Goal: Transaction & Acquisition: Book appointment/travel/reservation

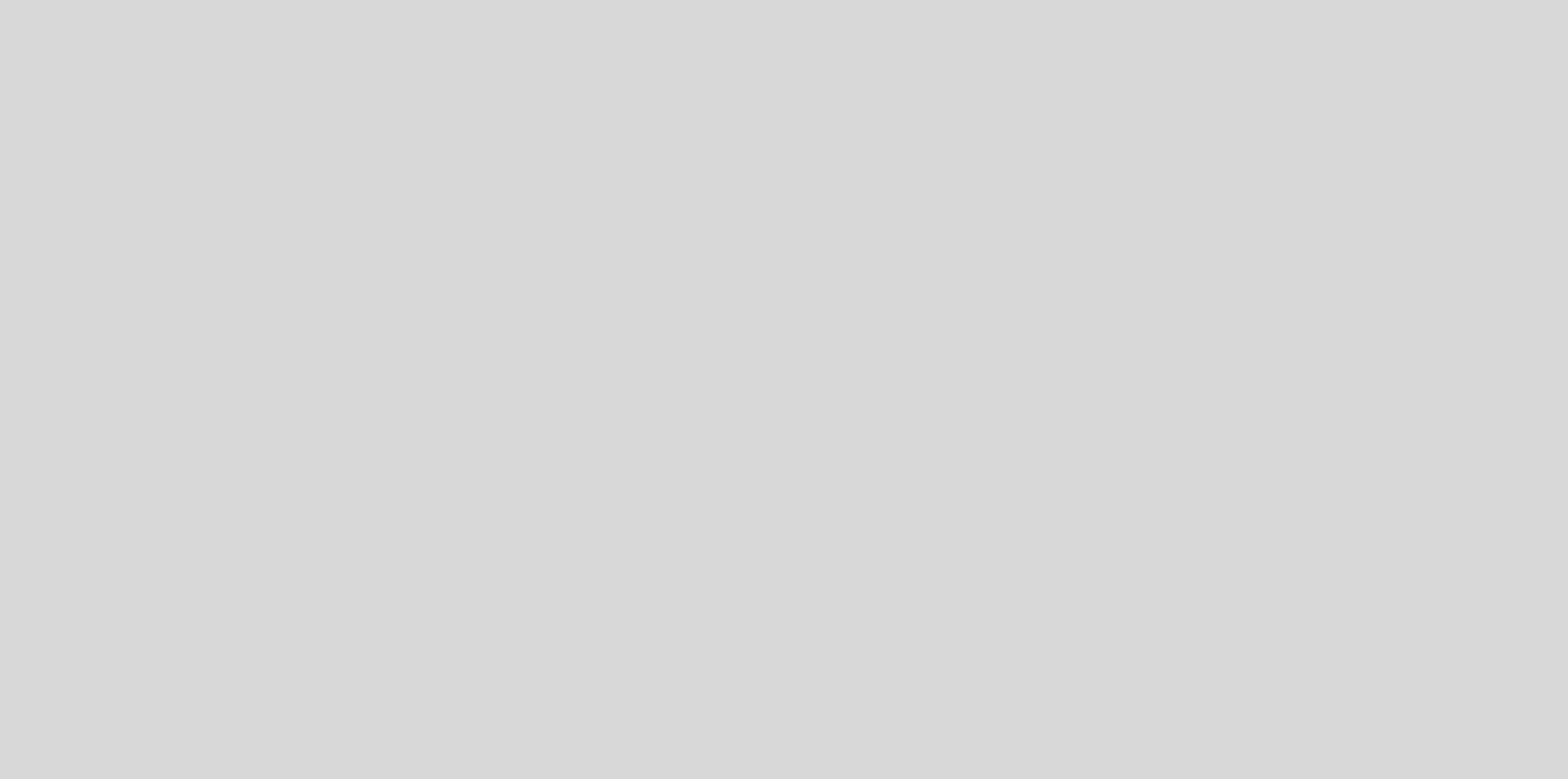
select select "es"
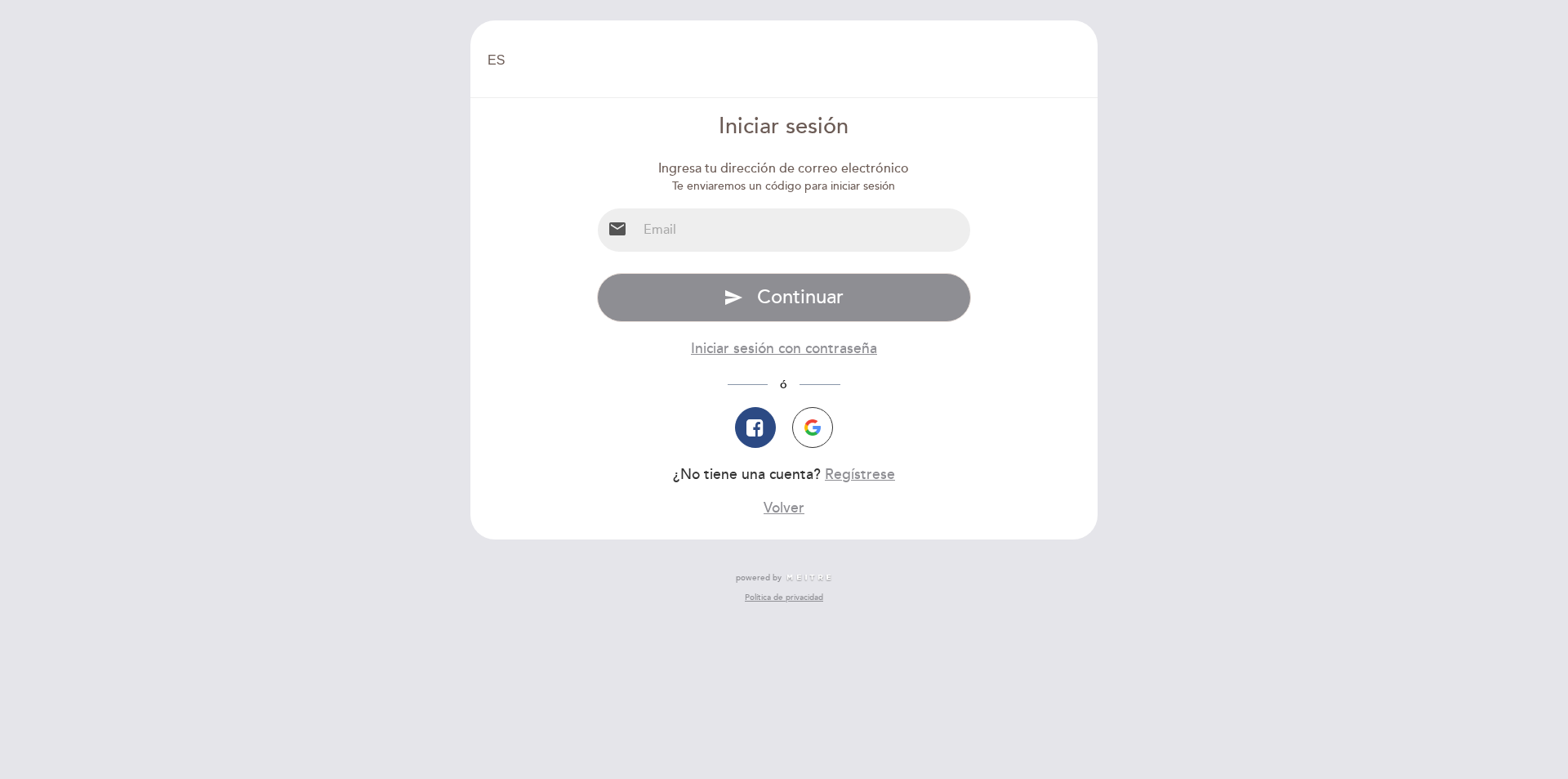
click at [719, 236] on input "email" at bounding box center [804, 230] width 334 height 43
type input "comprasbonomi@gmail.com"
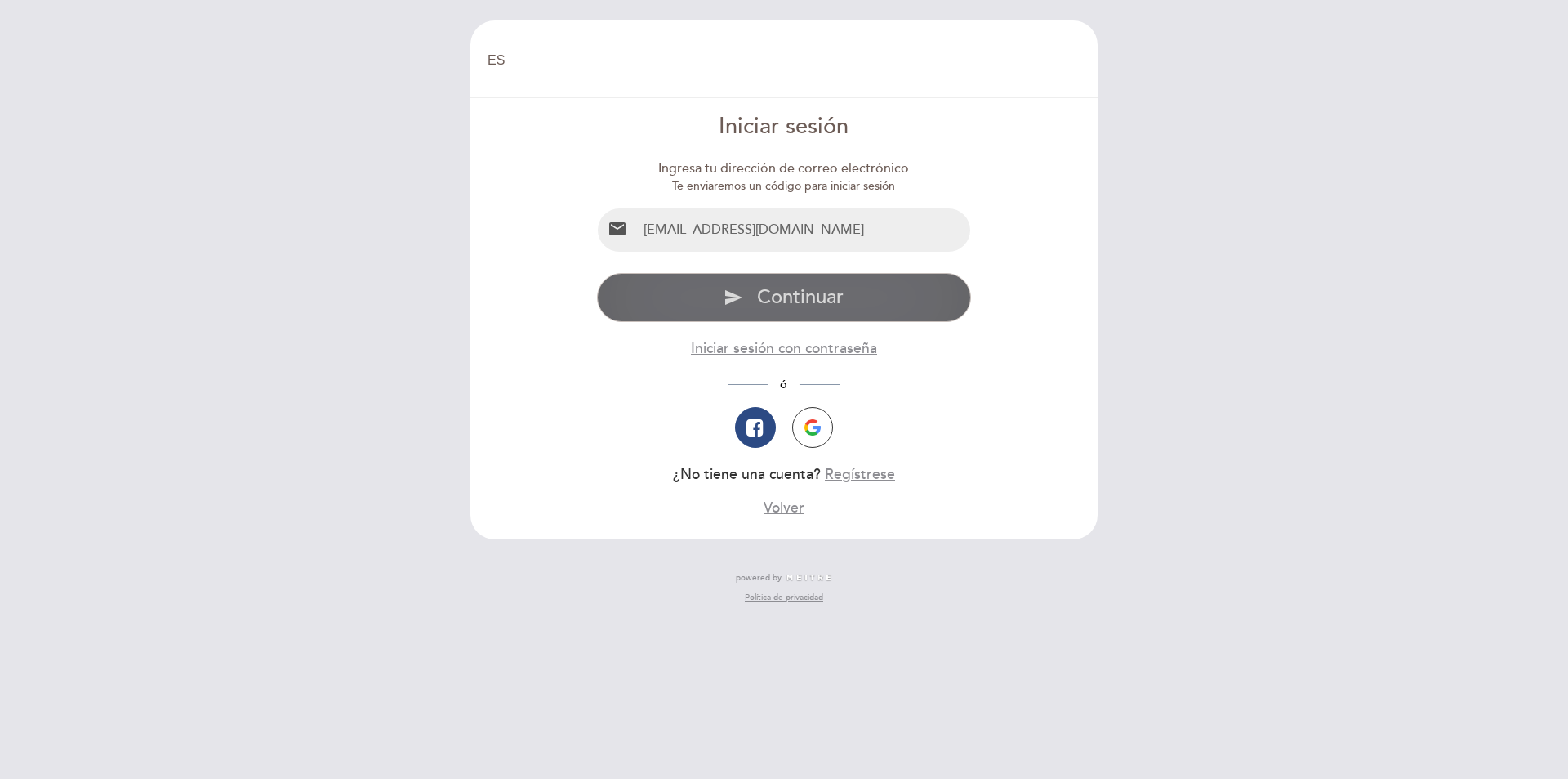
click at [774, 298] on span "Continuar" at bounding box center [800, 297] width 86 height 23
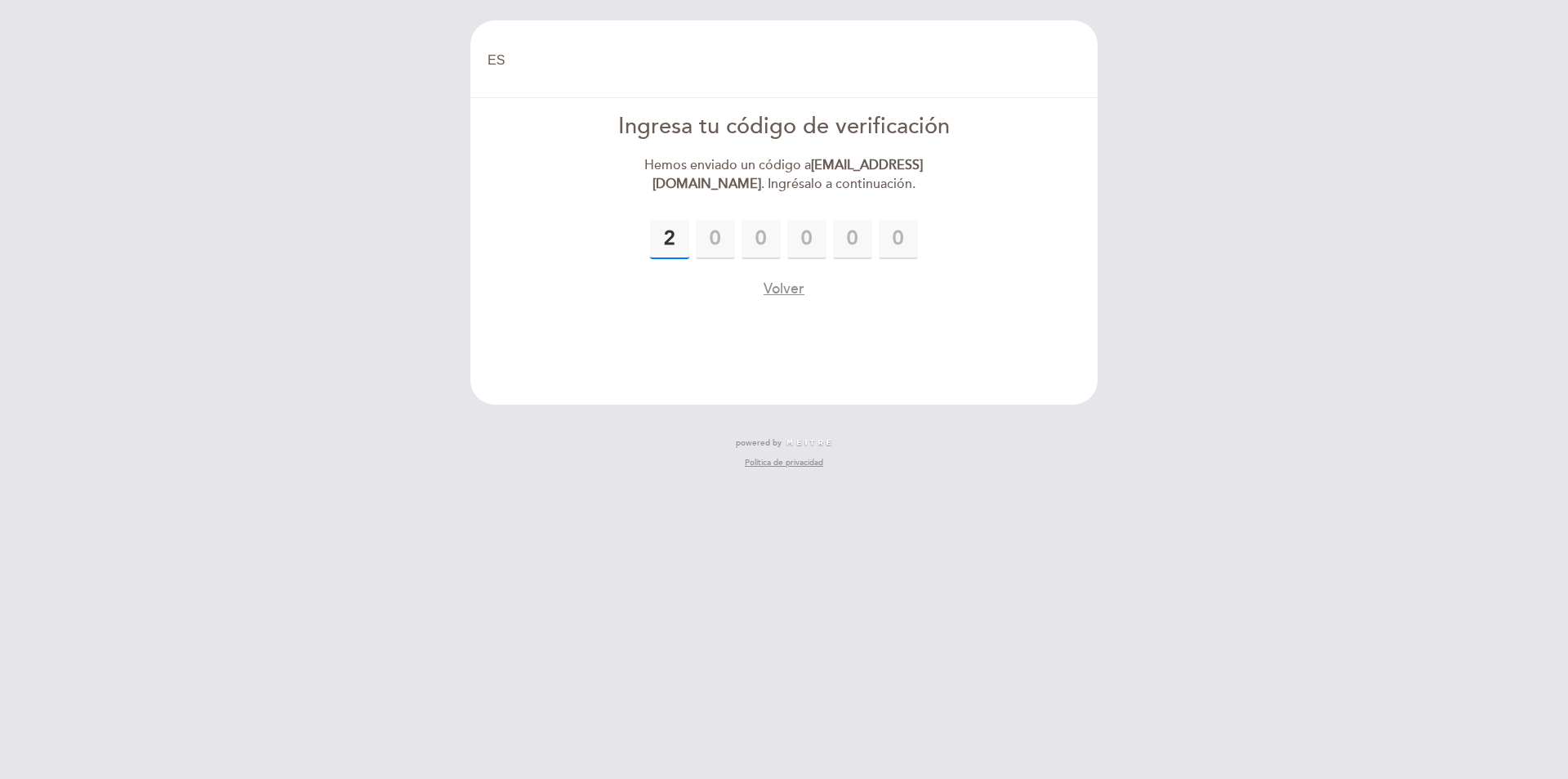
type input "2"
type input "1"
type input "7"
type input "8"
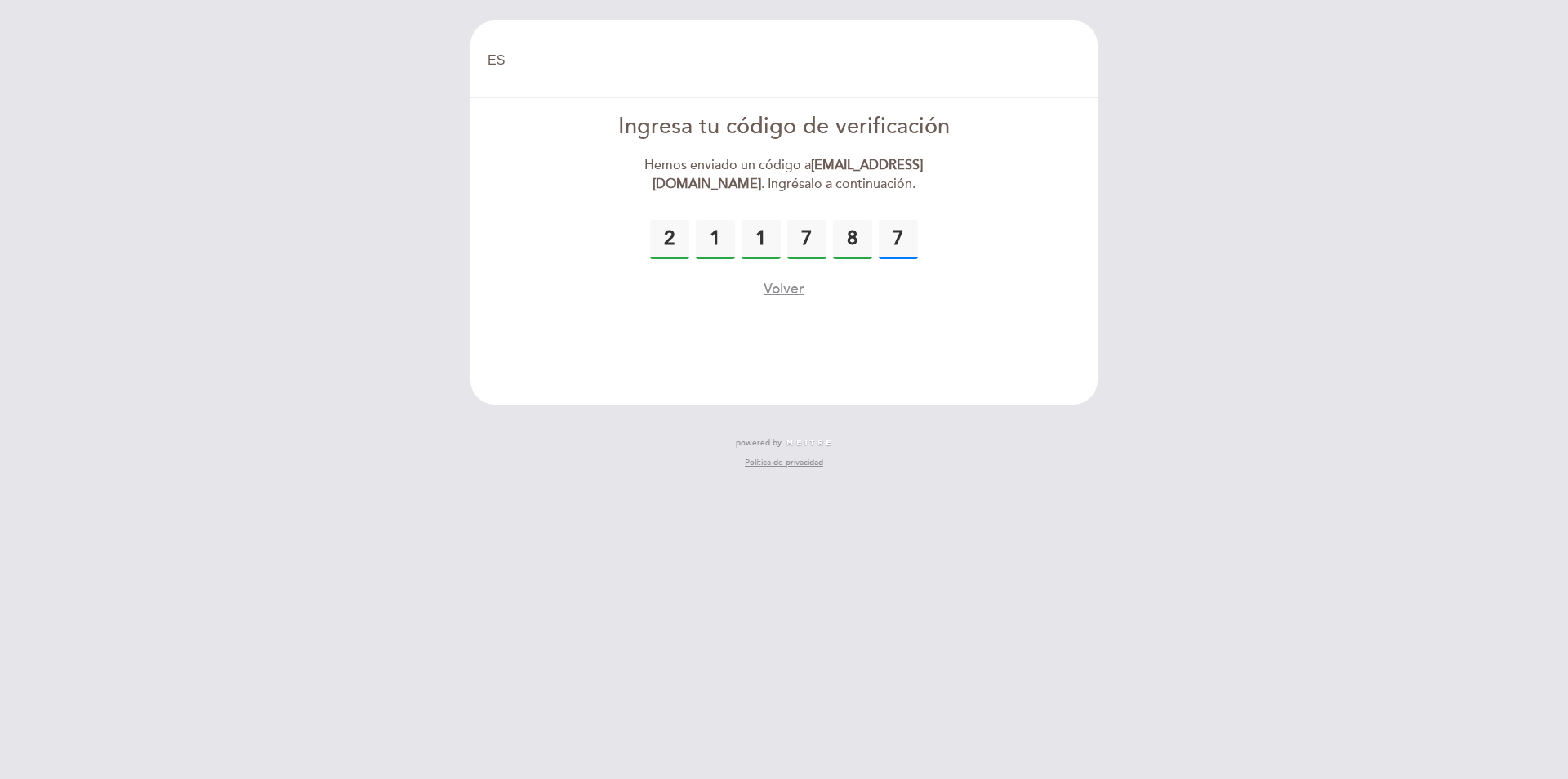
type input "7"
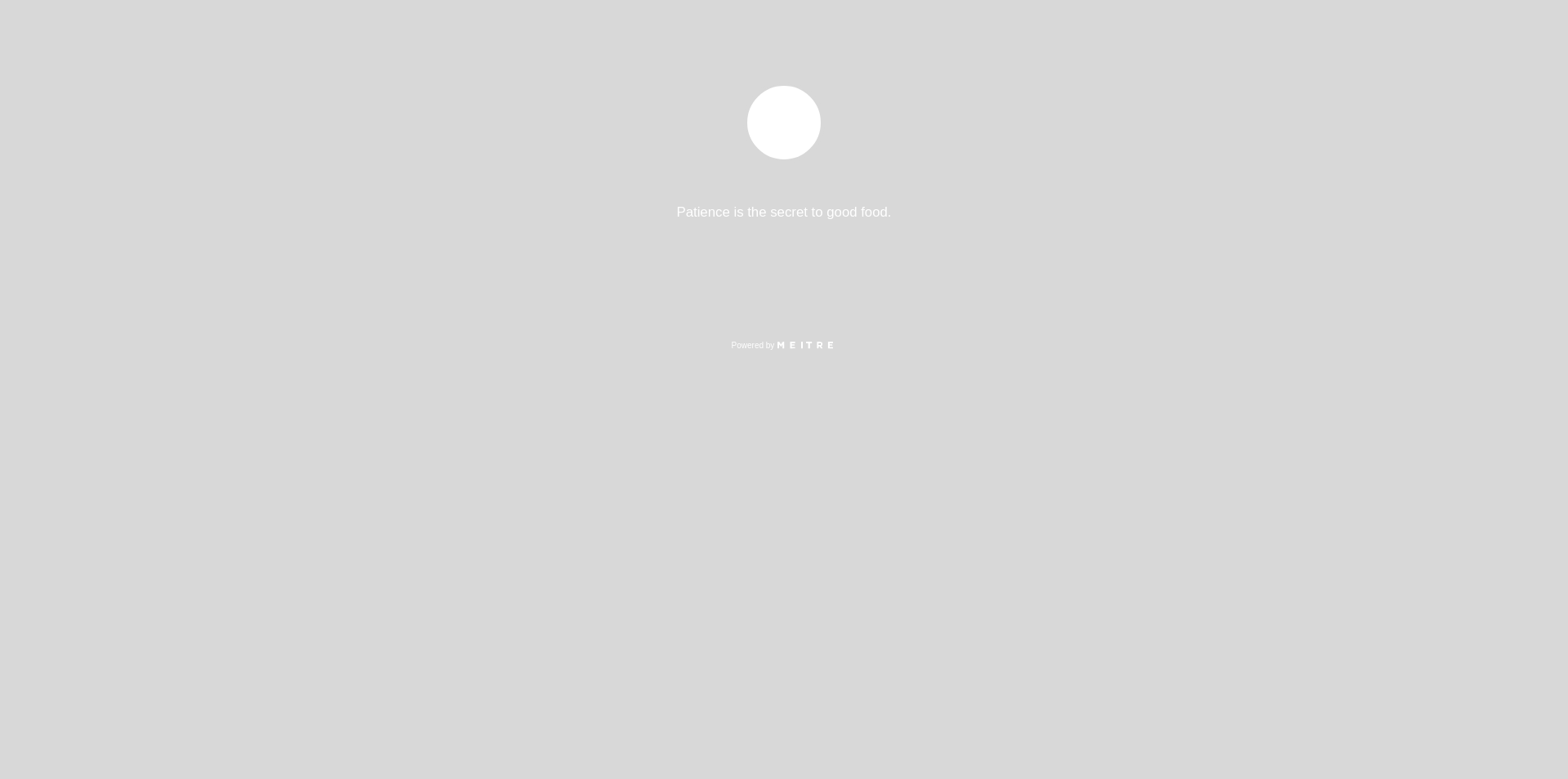
select select "es"
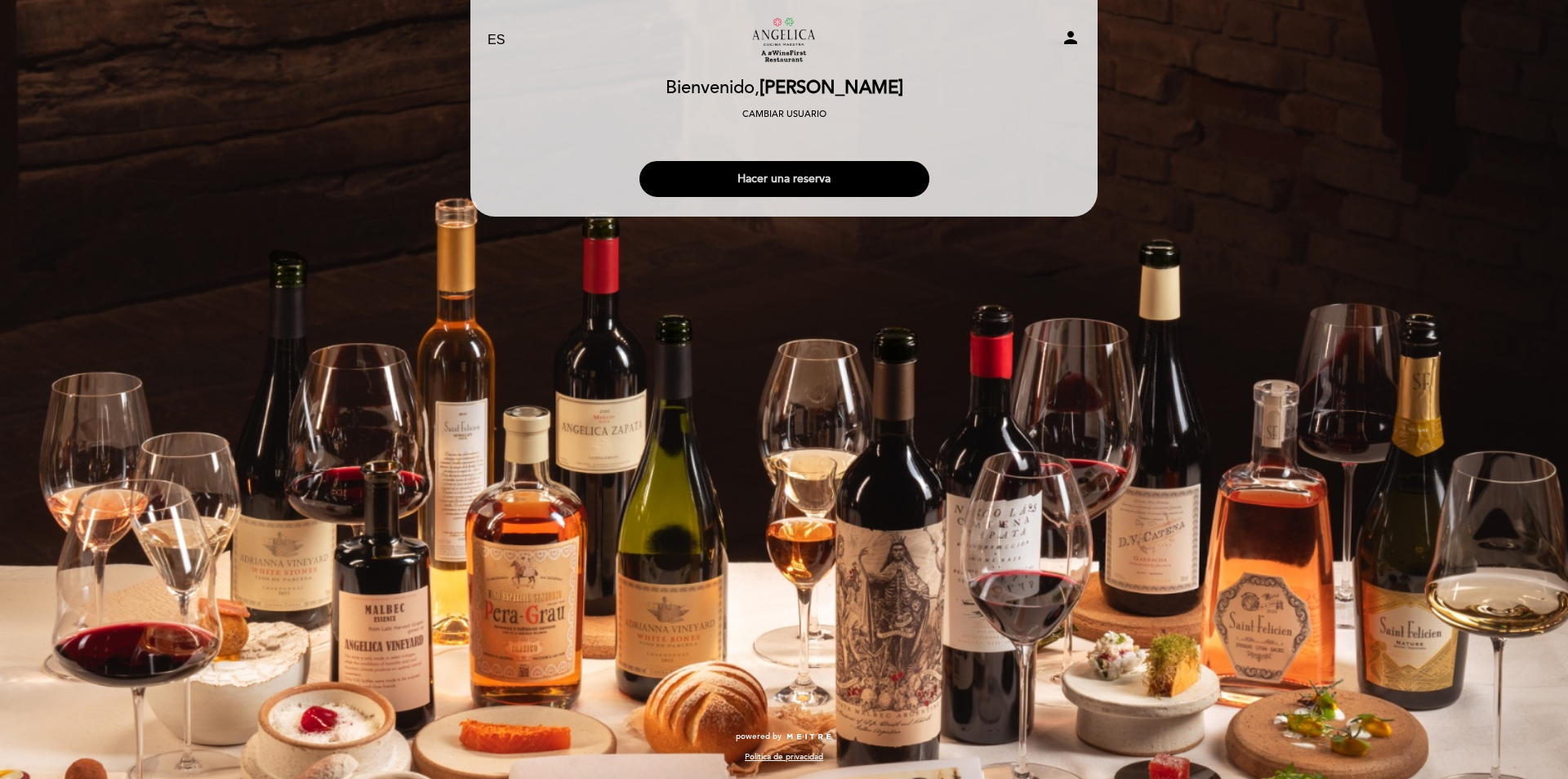
click at [793, 189] on button "Hacer una reserva" at bounding box center [785, 179] width 290 height 36
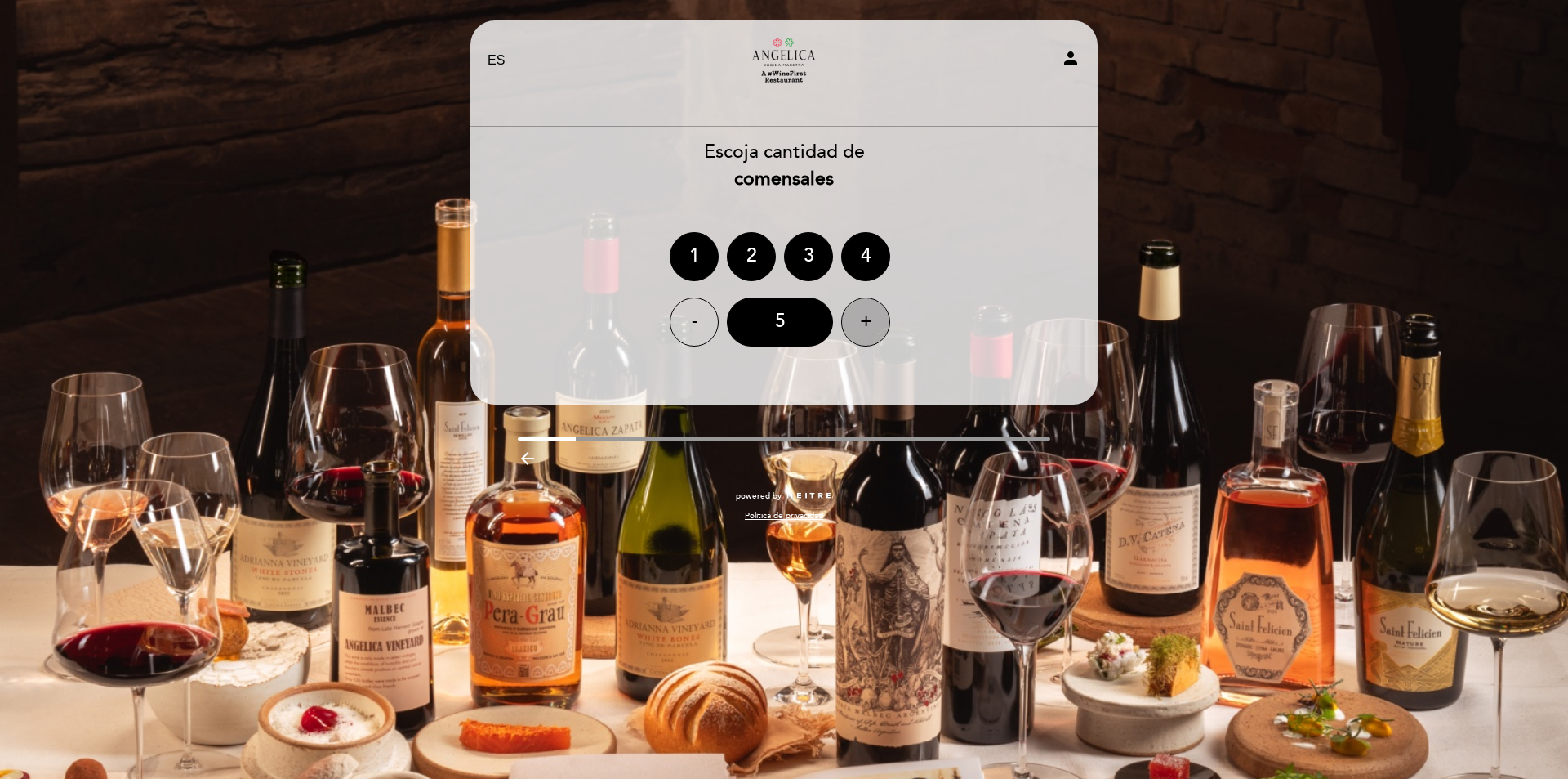
click at [862, 318] on div "+" at bounding box center [866, 322] width 49 height 49
click at [776, 336] on div "8" at bounding box center [780, 322] width 106 height 49
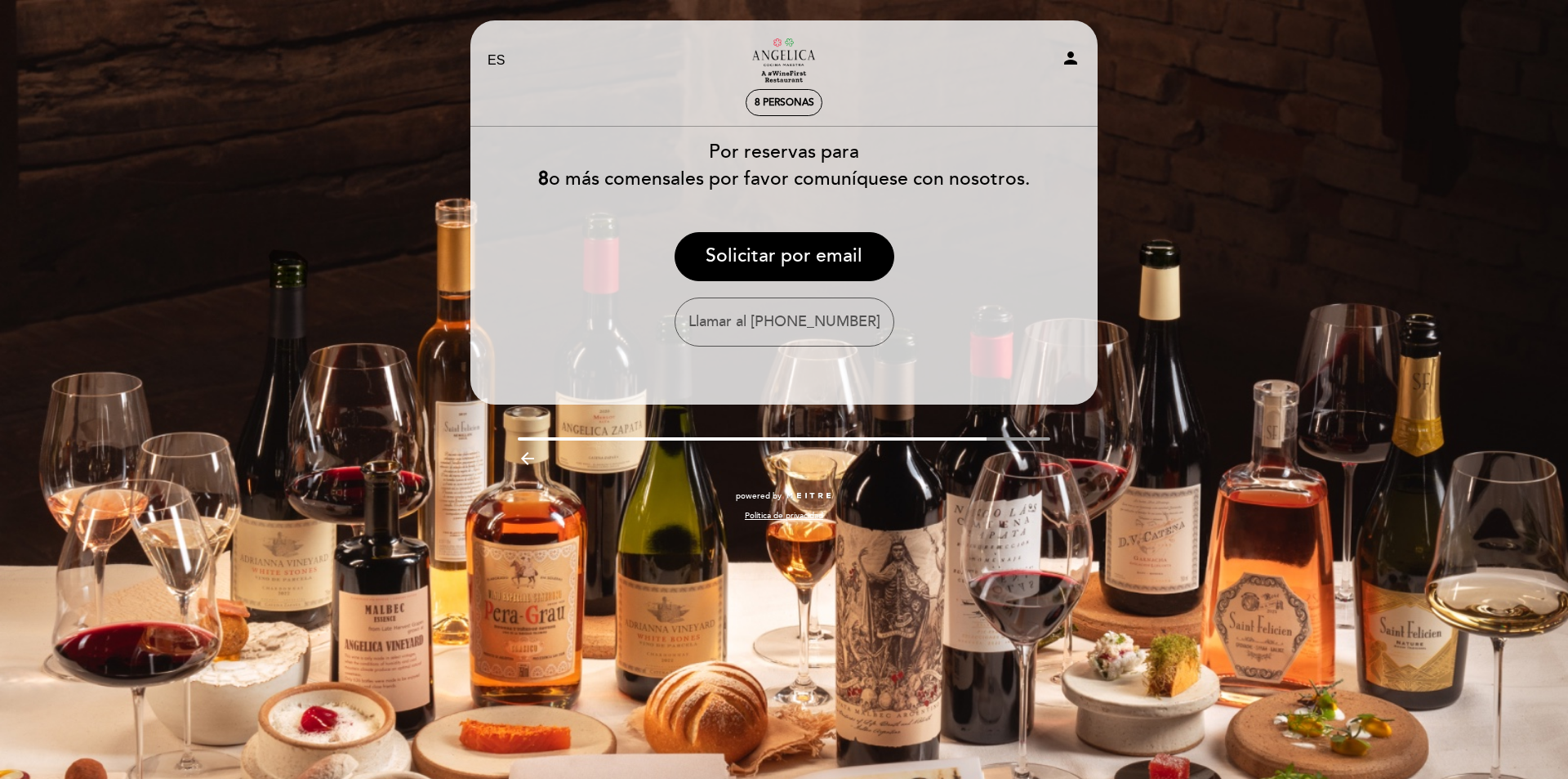
click at [1075, 54] on icon "person" at bounding box center [1070, 58] width 20 height 20
select select "es"
